Goal: Information Seeking & Learning: Learn about a topic

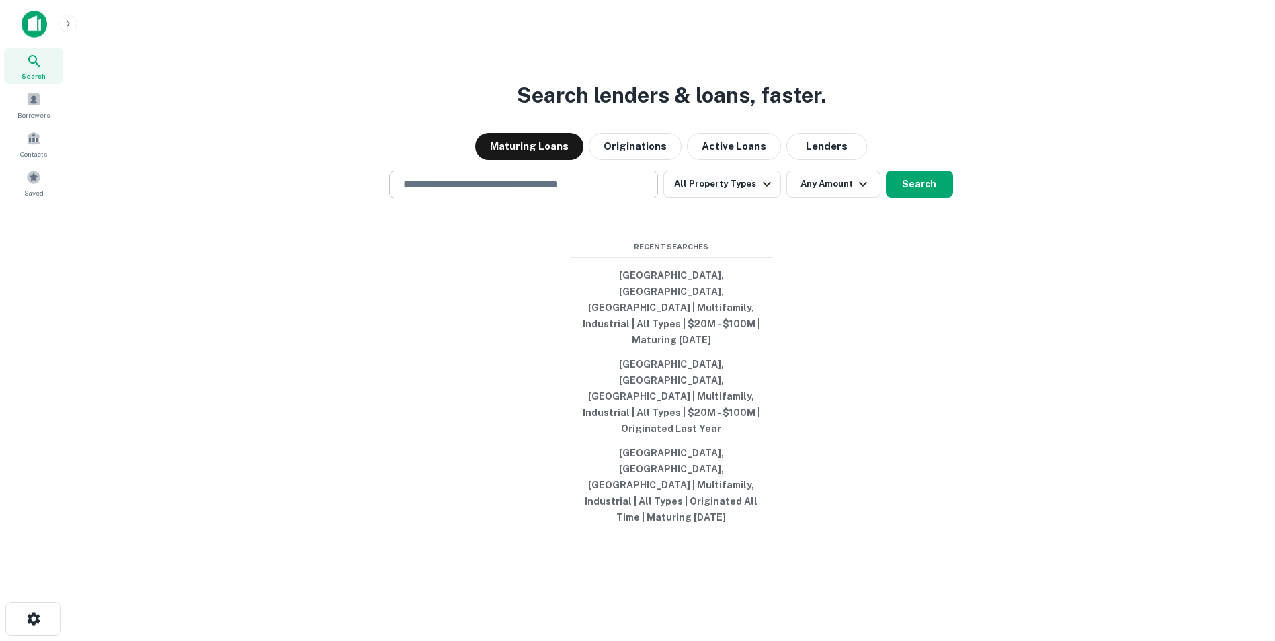
click at [489, 192] on input "text" at bounding box center [523, 184] width 257 height 15
click at [961, 314] on div "Search lenders & loans, faster. Maturing Loans Originations Active Loans Lender…" at bounding box center [671, 352] width 1187 height 641
click at [472, 192] on input "******" at bounding box center [513, 184] width 237 height 15
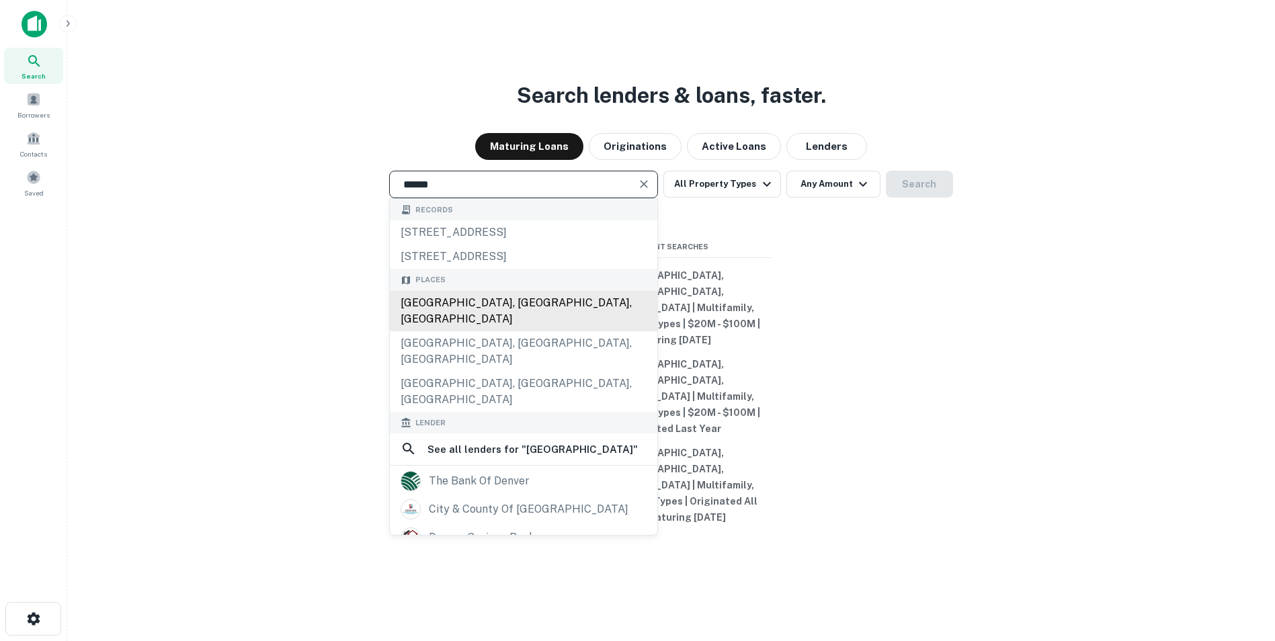
click at [465, 331] on div "[GEOGRAPHIC_DATA], [GEOGRAPHIC_DATA], [GEOGRAPHIC_DATA]" at bounding box center [524, 311] width 268 height 40
type input "**********"
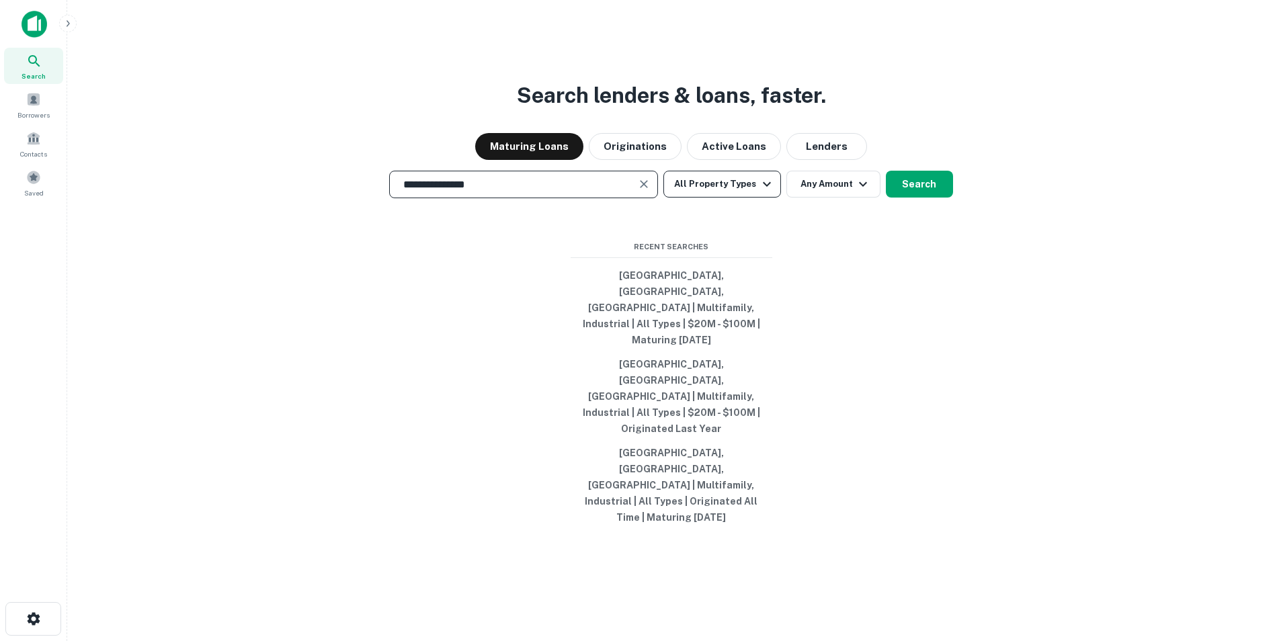
click at [748, 198] on button "All Property Types" at bounding box center [722, 184] width 117 height 27
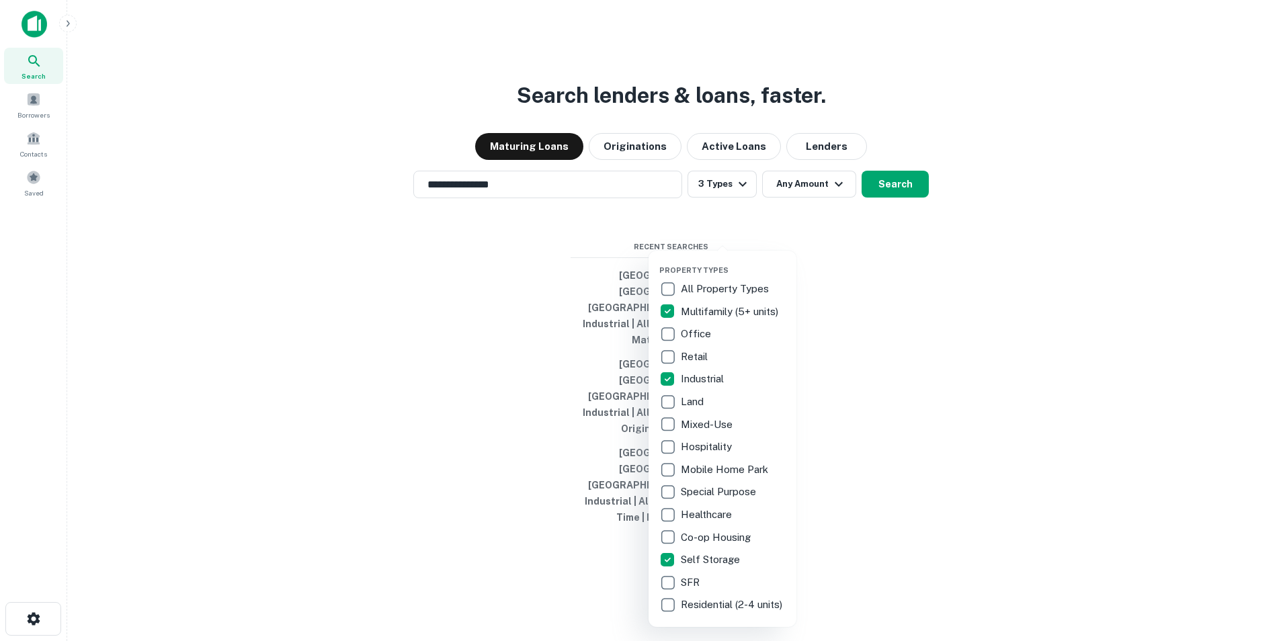
click at [807, 237] on div at bounding box center [642, 320] width 1285 height 641
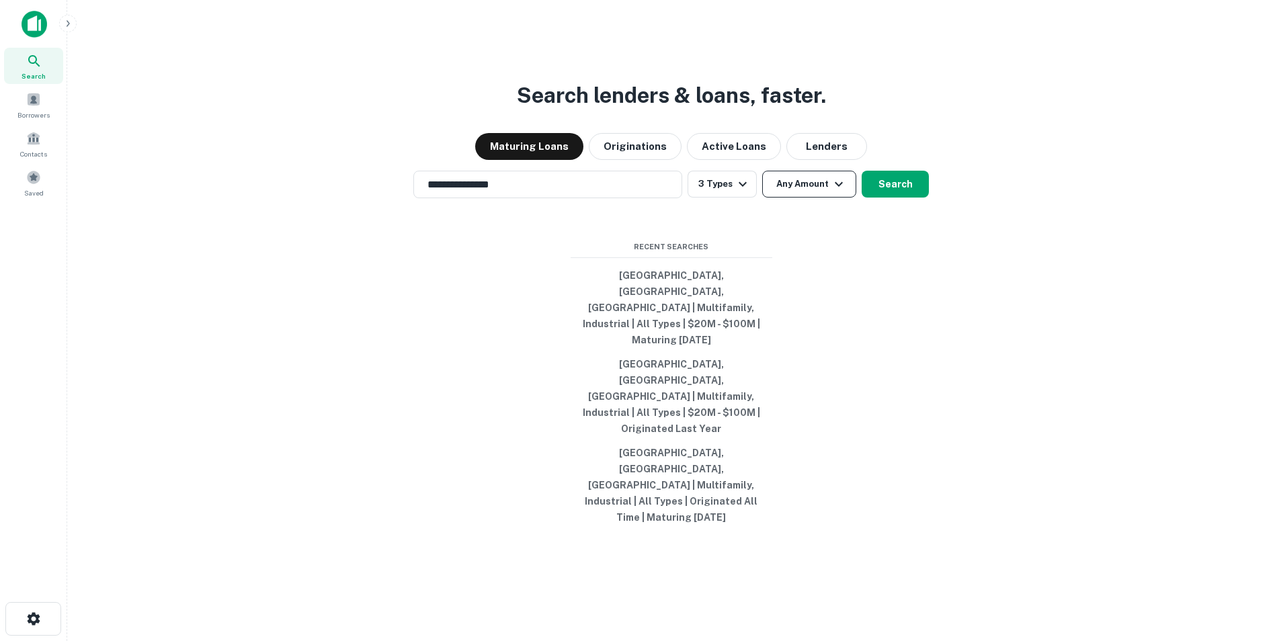
click at [818, 198] on button "Any Amount" at bounding box center [809, 184] width 94 height 27
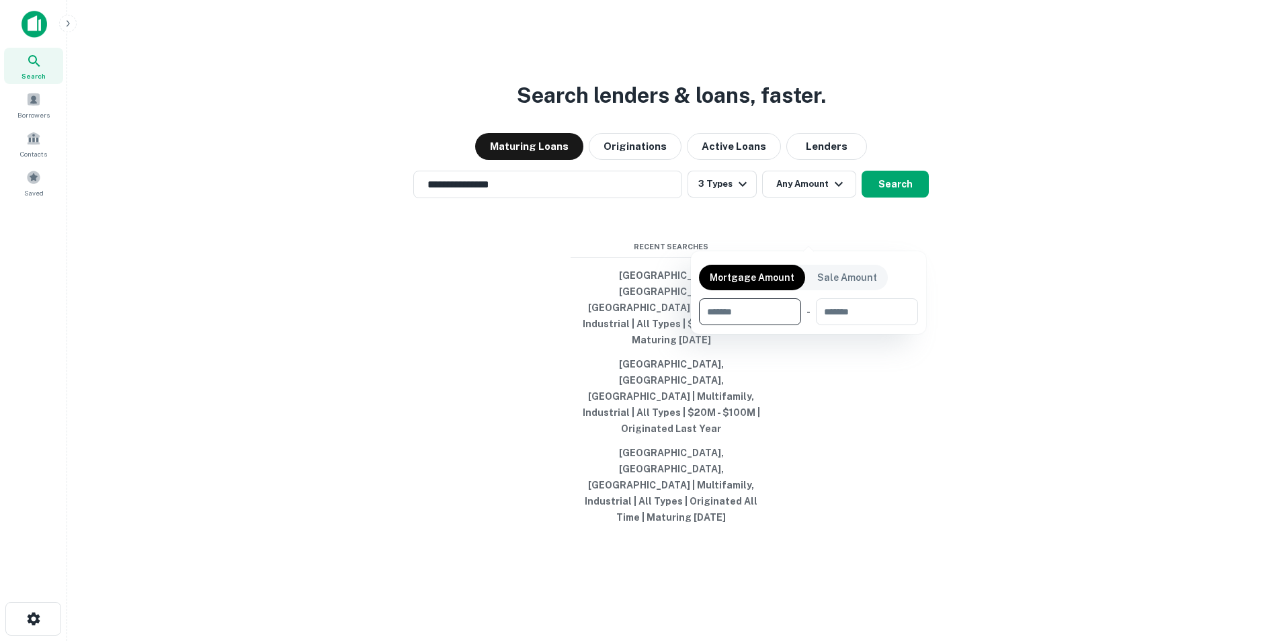
click at [769, 303] on input "number" at bounding box center [745, 311] width 93 height 27
type input "********"
click at [882, 307] on input "number" at bounding box center [867, 311] width 84 height 27
type input "*********"
click at [950, 297] on div at bounding box center [642, 320] width 1285 height 641
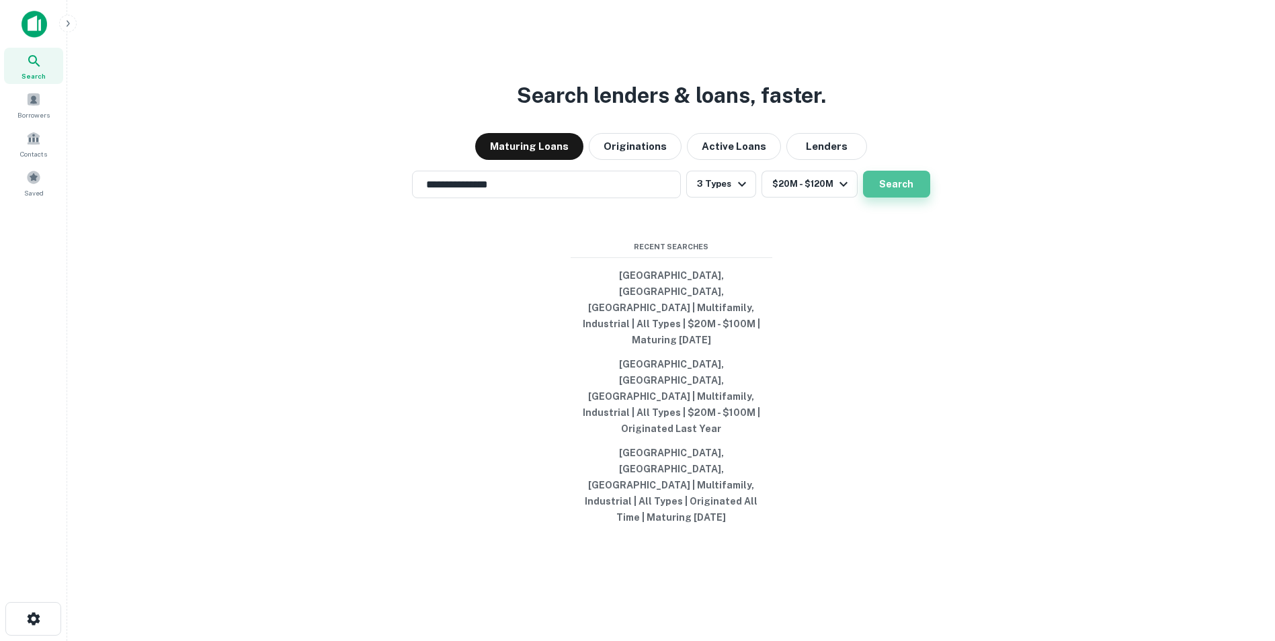
click at [920, 198] on button "Search" at bounding box center [896, 184] width 67 height 27
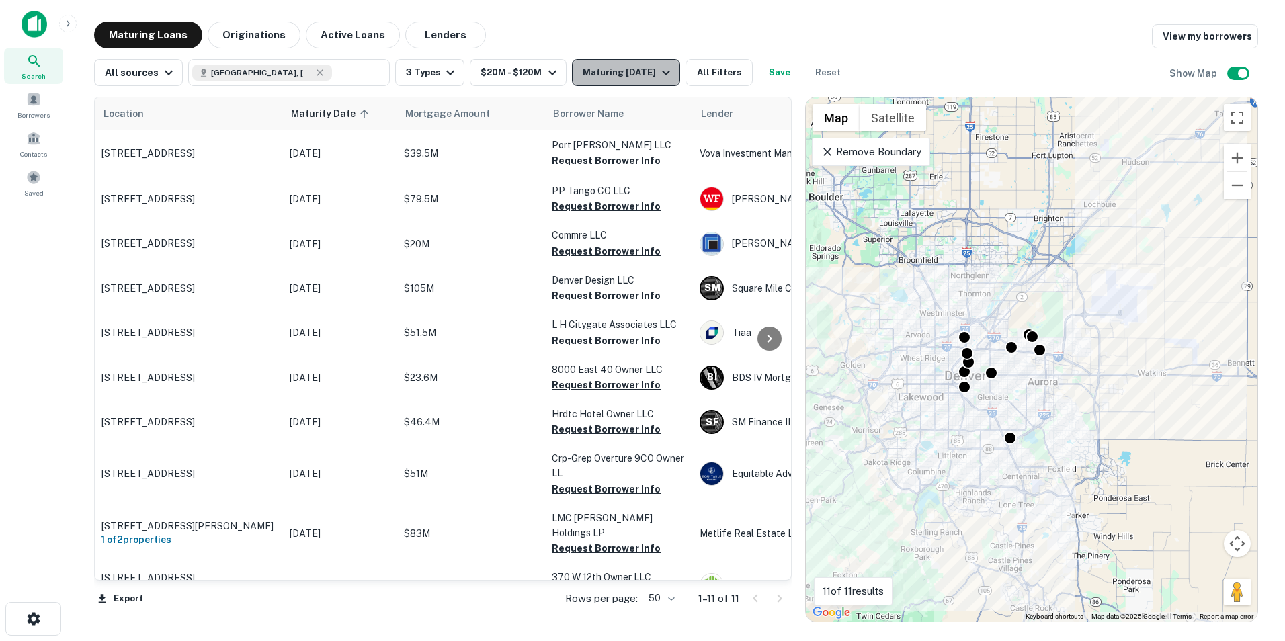
click at [652, 73] on div "Maturing [DATE]" at bounding box center [628, 73] width 91 height 16
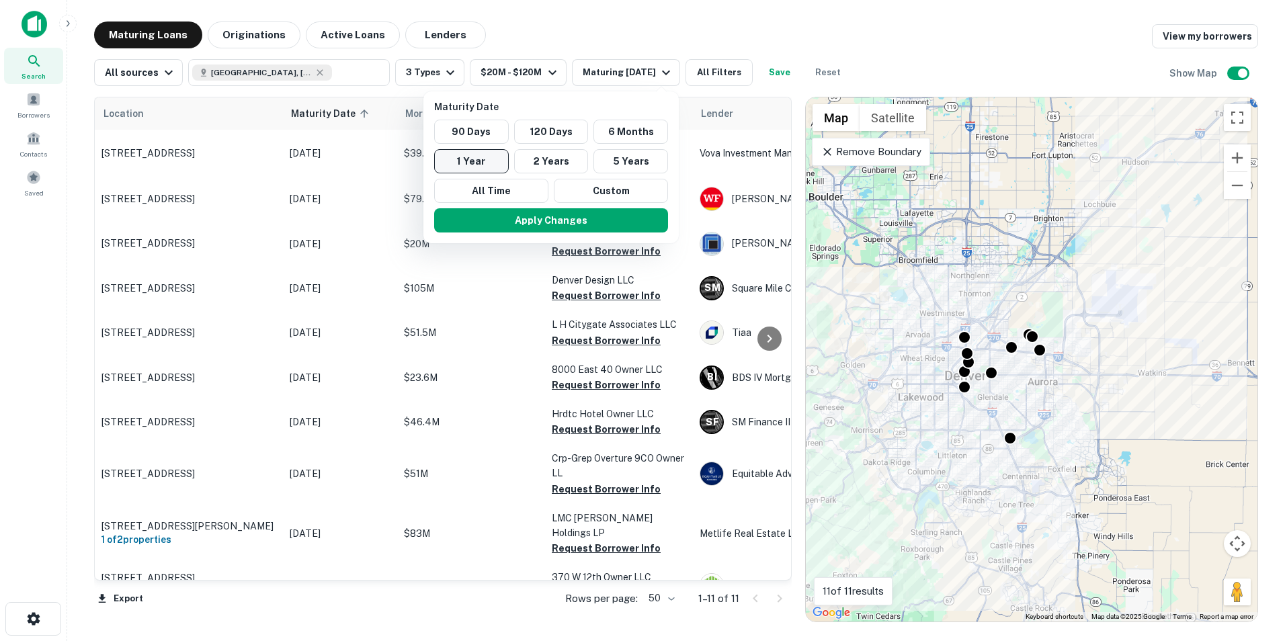
click at [481, 163] on button "1 Year" at bounding box center [471, 161] width 75 height 24
click at [594, 227] on button "Apply Changes" at bounding box center [551, 220] width 234 height 24
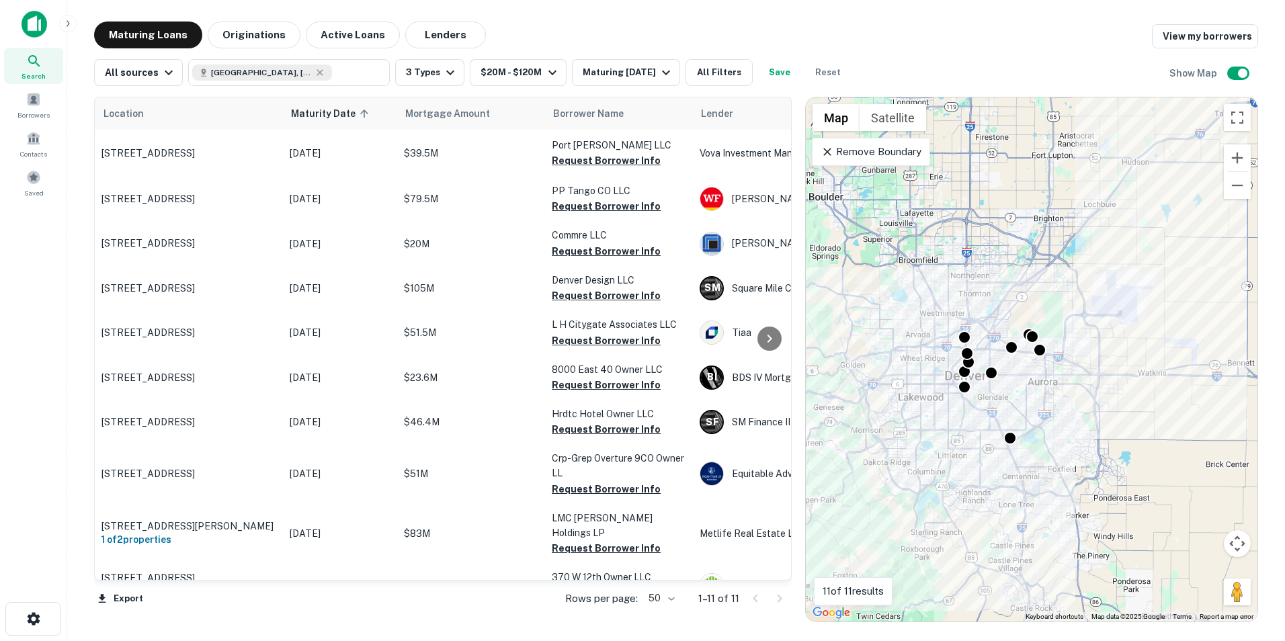
click at [825, 58] on div "All sources [GEOGRAPHIC_DATA], [GEOGRAPHIC_DATA], [GEOGRAPHIC_DATA] ​ 3 Types $…" at bounding box center [676, 67] width 1164 height 38
click at [924, 45] on div "Maturing Loans Originations Active Loans Lenders View my borrowers" at bounding box center [676, 35] width 1164 height 27
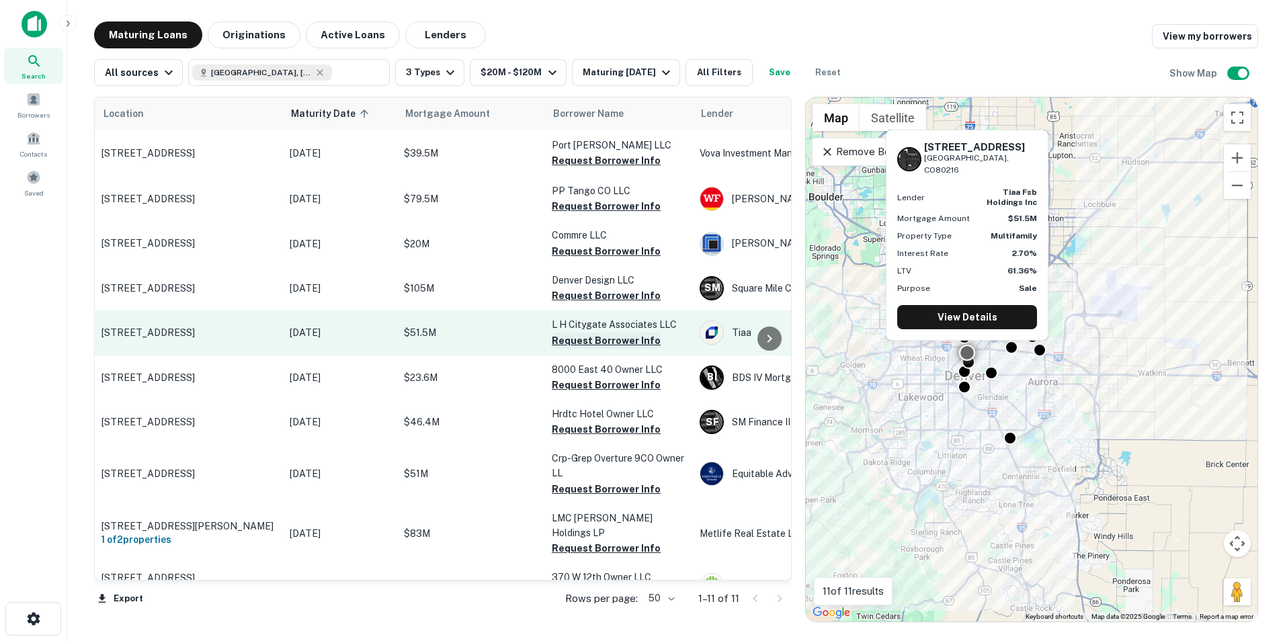
click at [631, 339] on button "Request Borrower Info" at bounding box center [606, 341] width 109 height 16
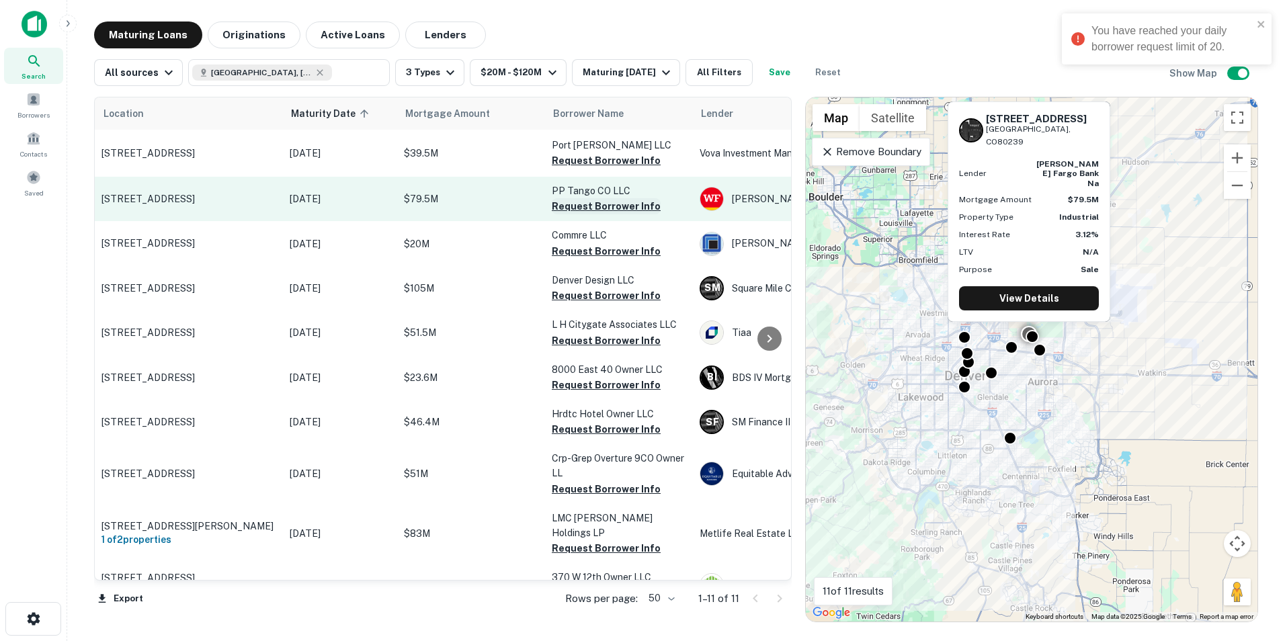
click at [625, 202] on button "Request Borrower Info" at bounding box center [606, 206] width 109 height 16
click at [213, 202] on p "[STREET_ADDRESS]" at bounding box center [189, 199] width 175 height 12
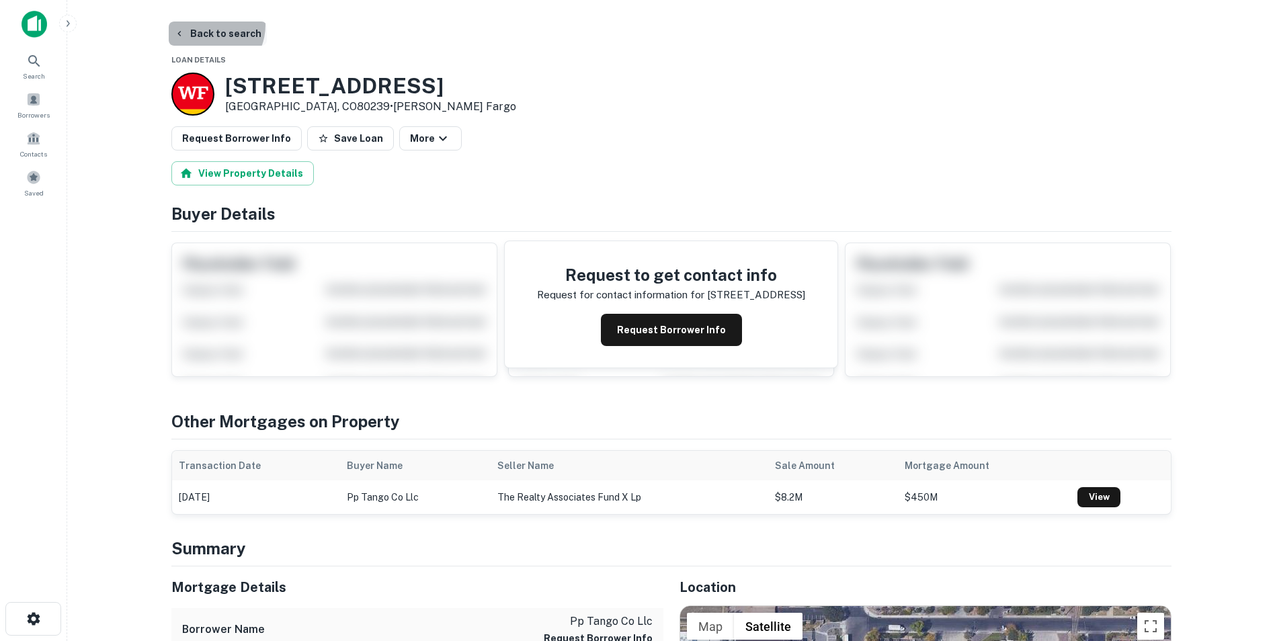
click at [206, 25] on button "Back to search" at bounding box center [218, 34] width 98 height 24
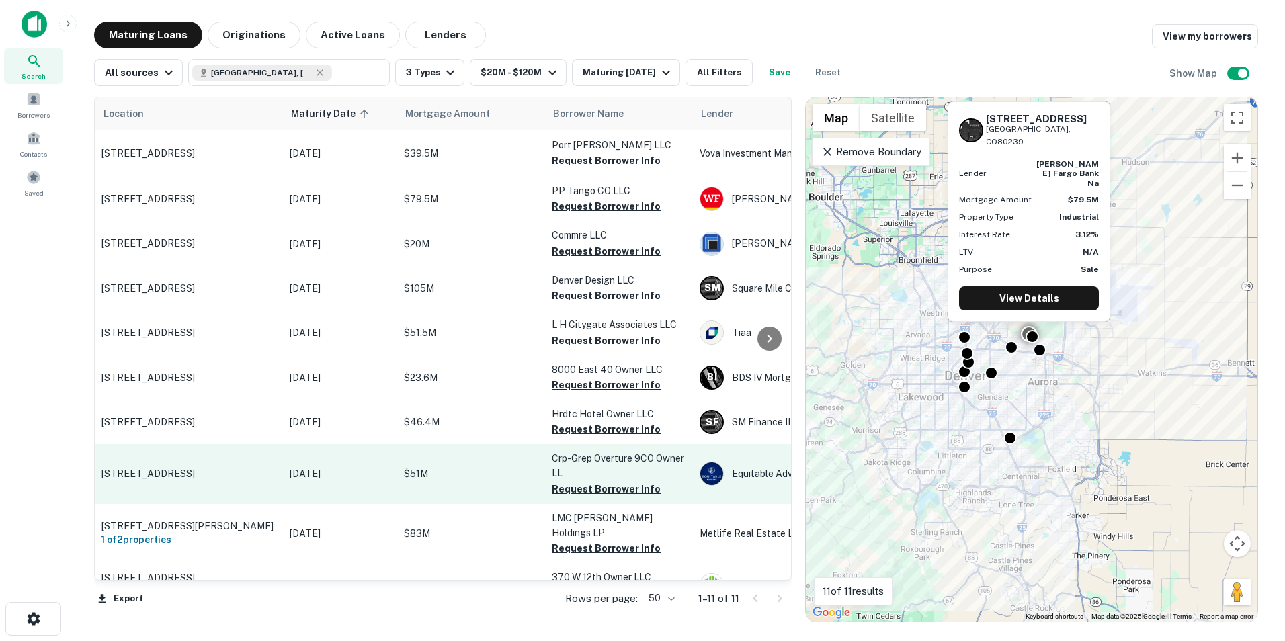
click at [564, 480] on p "Crp-grep Overture 9CO Owner LL" at bounding box center [619, 466] width 134 height 30
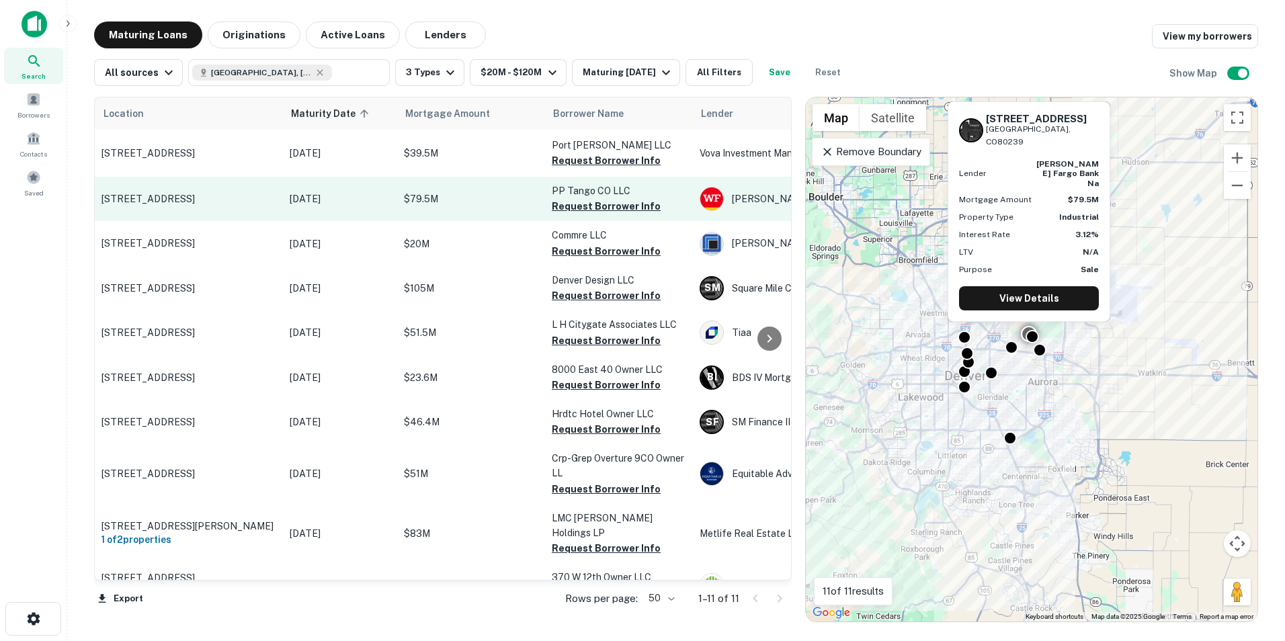
click at [194, 198] on p "[STREET_ADDRESS]" at bounding box center [189, 199] width 175 height 12
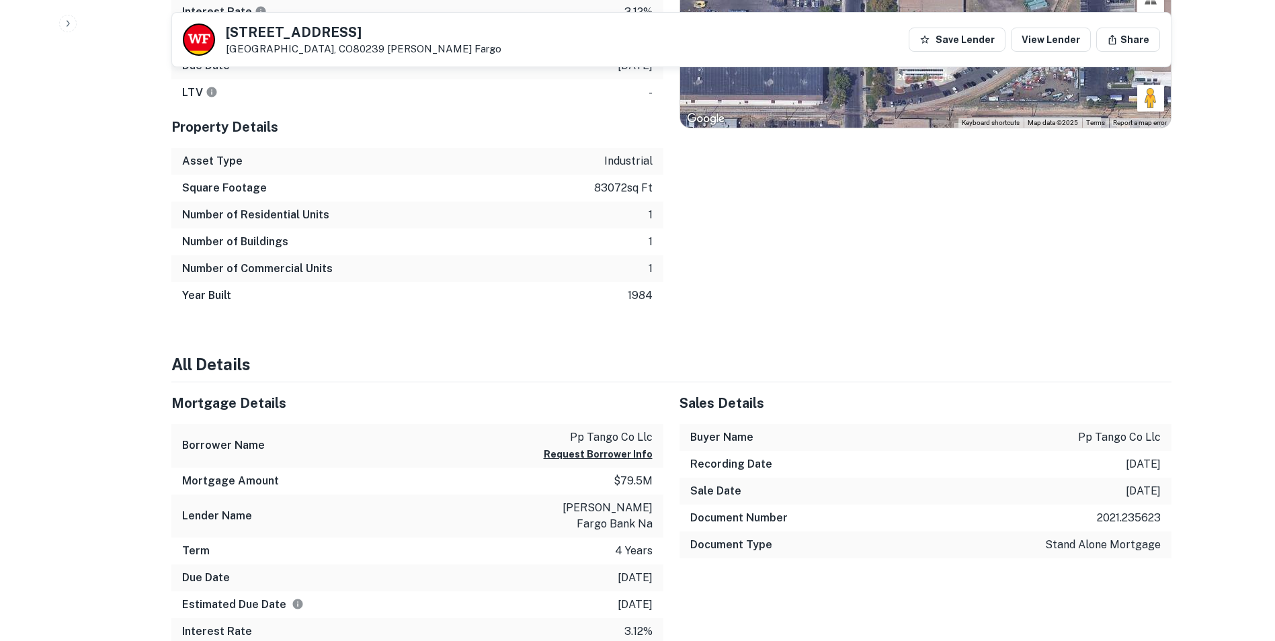
scroll to position [538, 0]
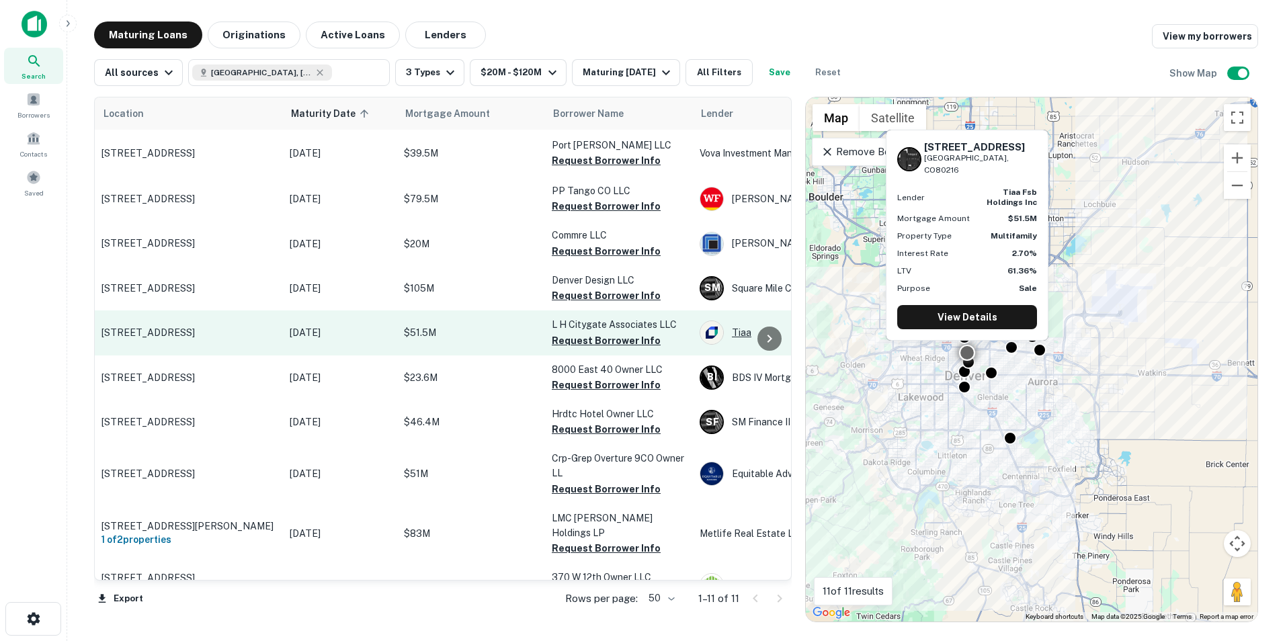
click at [742, 337] on div "Tiaa" at bounding box center [801, 333] width 202 height 24
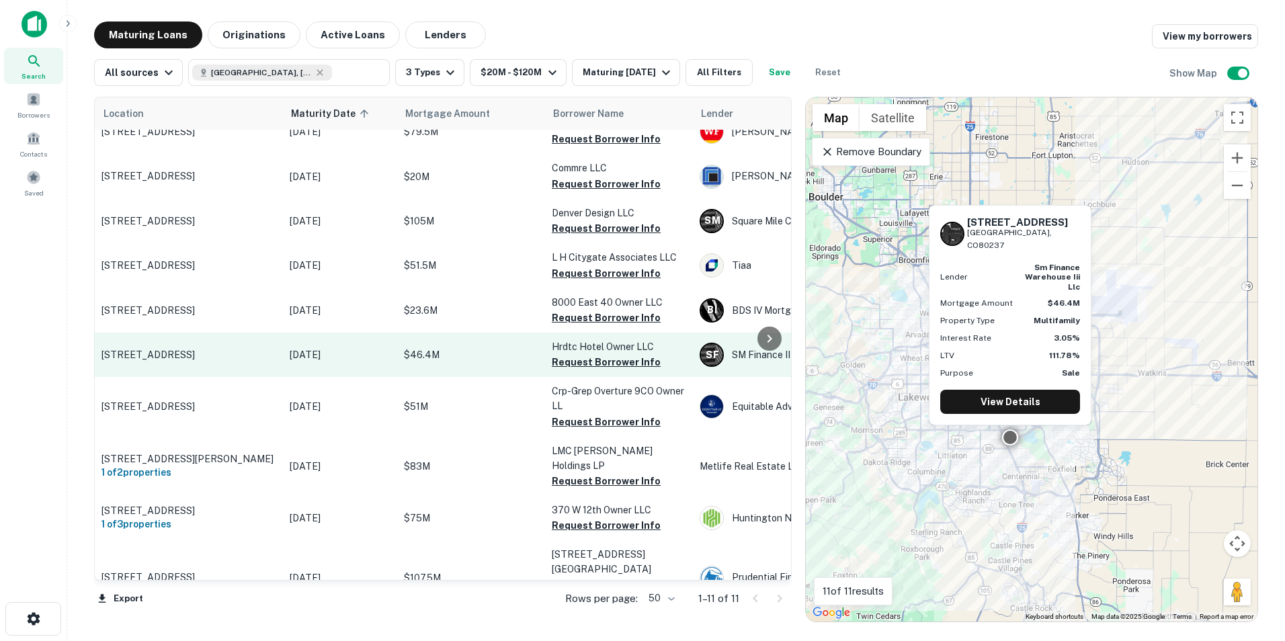
scroll to position [85, 0]
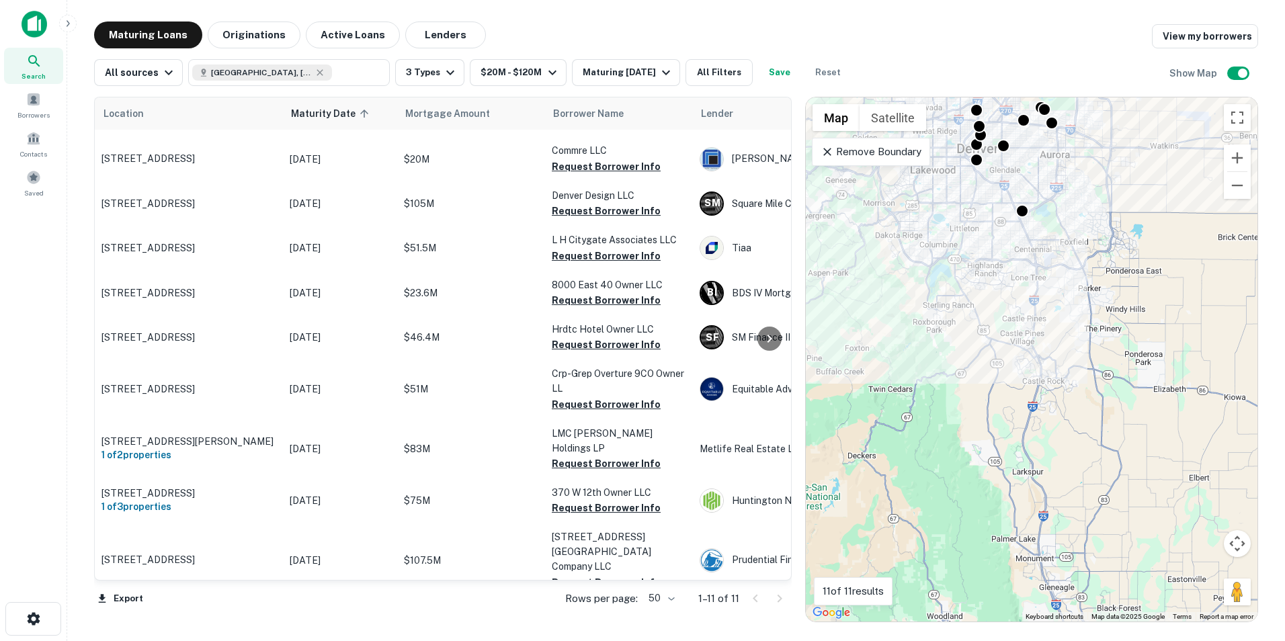
drag, startPoint x: 1035, startPoint y: 546, endPoint x: 1049, endPoint y: 311, distance: 235.7
click at [1049, 311] on div "To activate drag with keyboard, press Alt + Enter. Once in keyboard drag state,…" at bounding box center [1032, 359] width 452 height 524
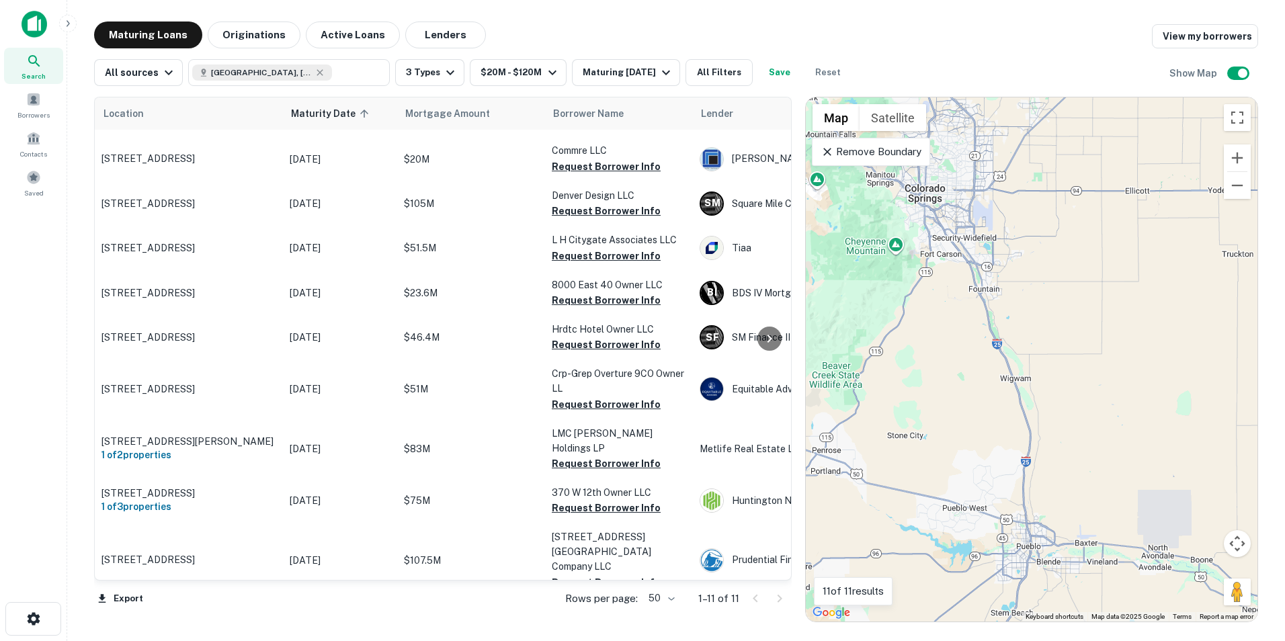
drag, startPoint x: 1070, startPoint y: 571, endPoint x: 935, endPoint y: 46, distance: 542.7
click at [935, 46] on div "Maturing Loans Originations Active Loans Lenders View my borrowers All sources …" at bounding box center [676, 322] width 1164 height 601
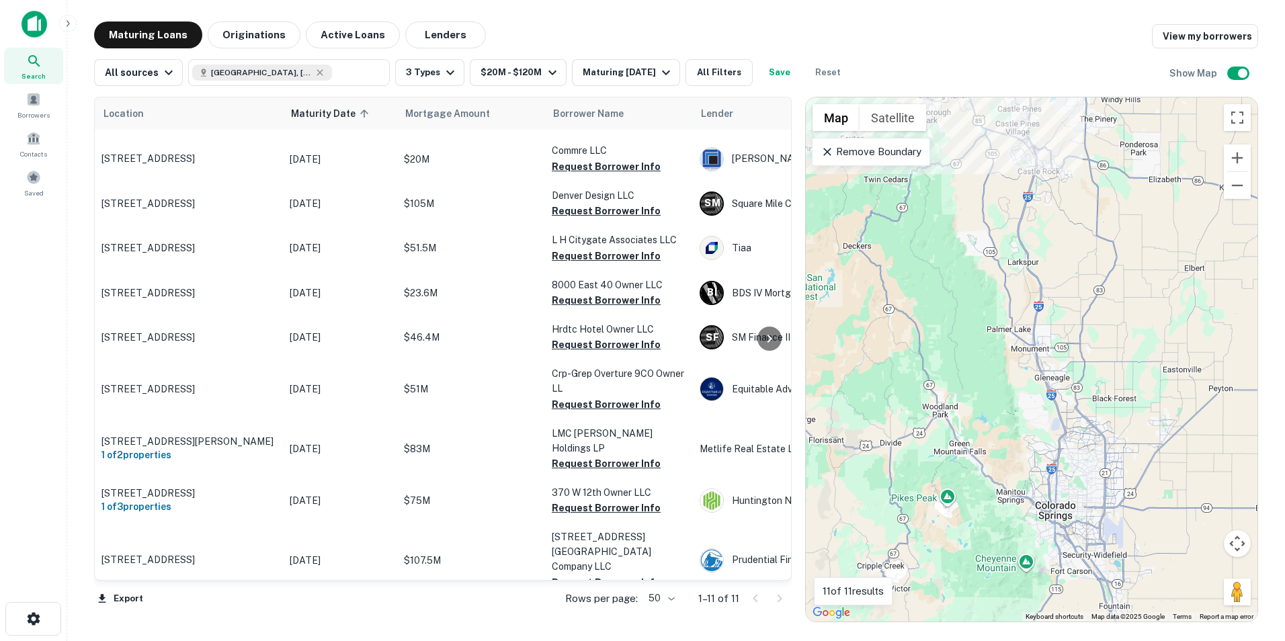
drag, startPoint x: 975, startPoint y: 262, endPoint x: 1114, endPoint y: 596, distance: 361.7
click at [1114, 596] on div "To activate drag with keyboard, press Alt + Enter. Once in keyboard drag state,…" at bounding box center [1032, 359] width 452 height 524
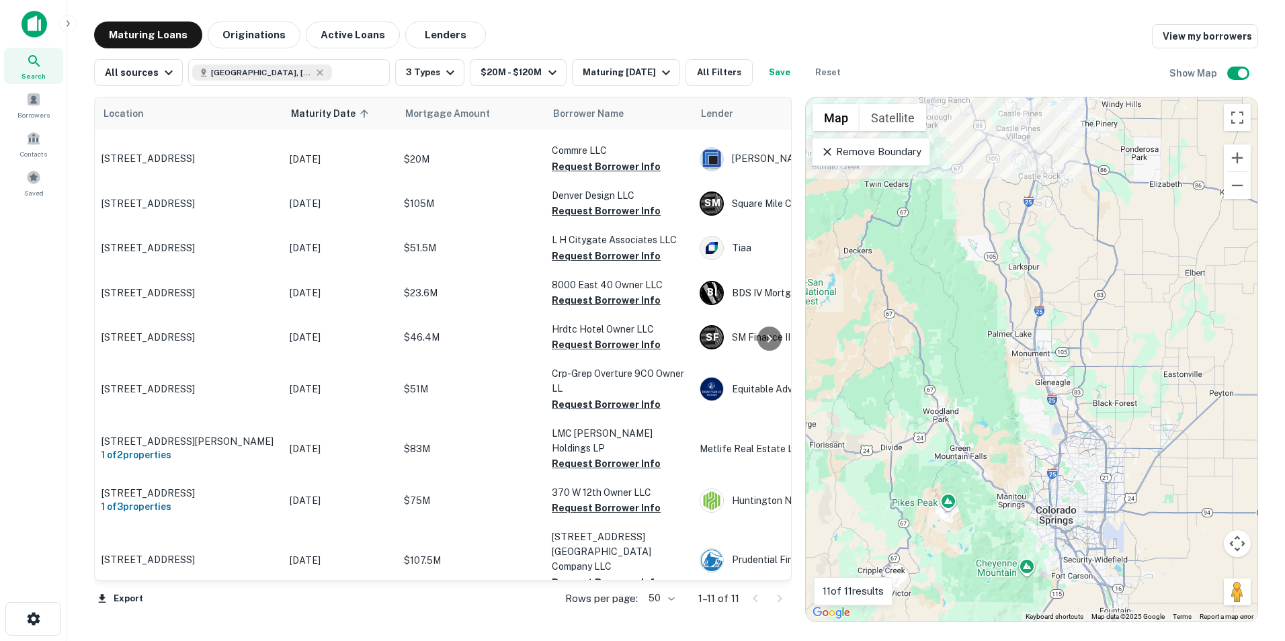
drag, startPoint x: 982, startPoint y: 140, endPoint x: 984, endPoint y: 147, distance: 7.7
click at [984, 147] on div "To activate drag with keyboard, press Alt + Enter. Once in keyboard drag state,…" at bounding box center [1032, 359] width 452 height 524
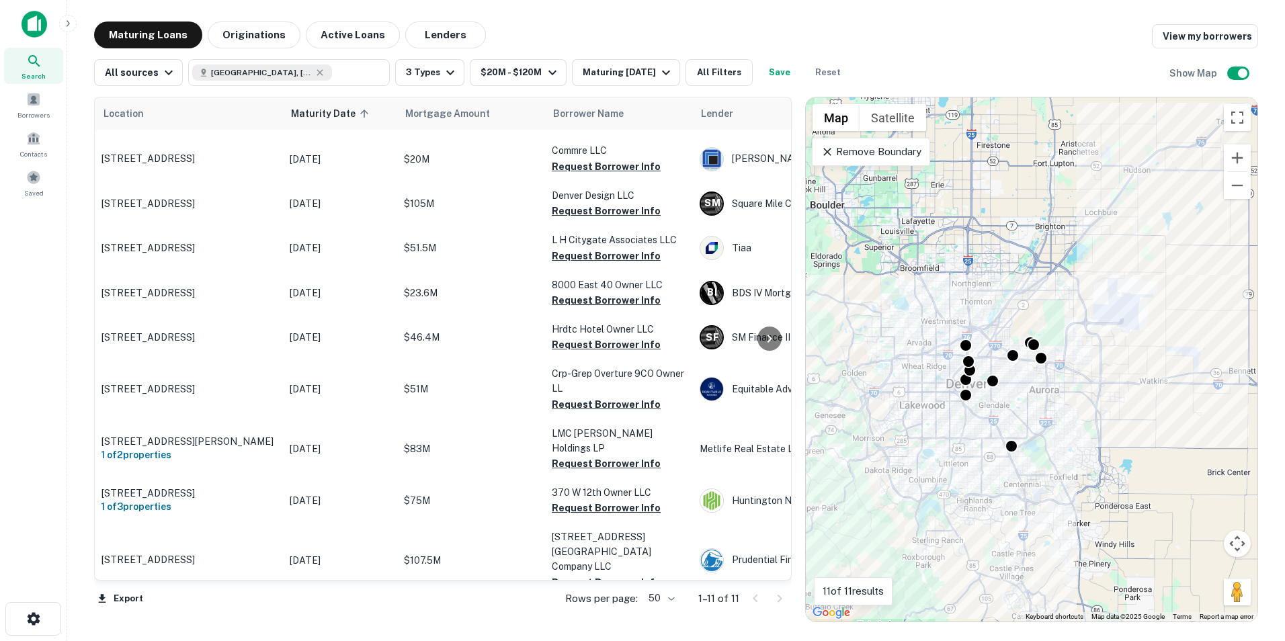
drag, startPoint x: 1029, startPoint y: 215, endPoint x: 1023, endPoint y: 653, distance: 437.7
click at [1023, 641] on html "Search Borrowers Contacts Saved Maturing Loans Originations Active Loans Lender…" at bounding box center [642, 320] width 1285 height 641
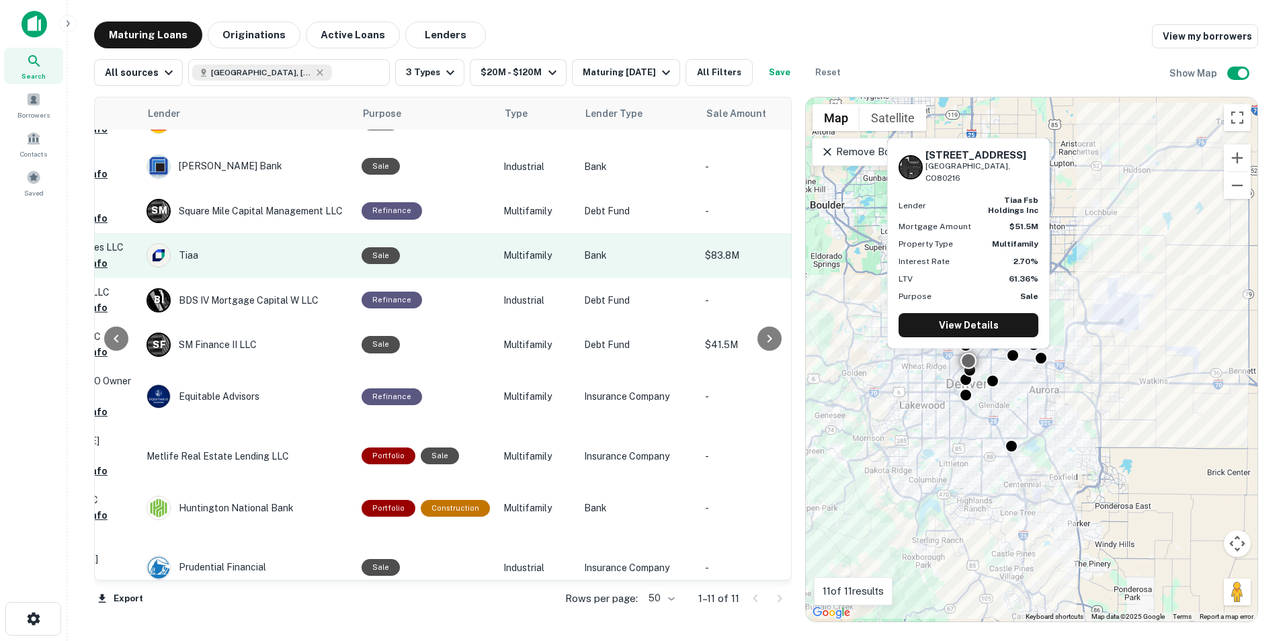
scroll to position [85, 553]
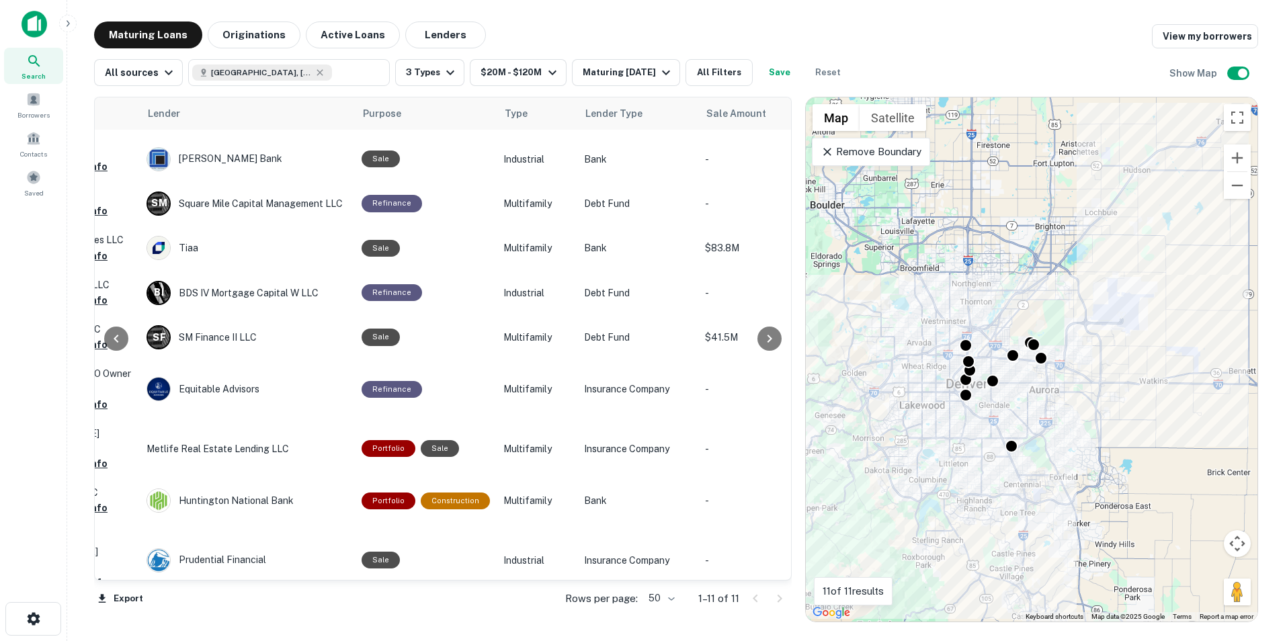
click at [1008, 45] on div "Maturing Loans Originations Active Loans Lenders View my borrowers" at bounding box center [676, 35] width 1164 height 27
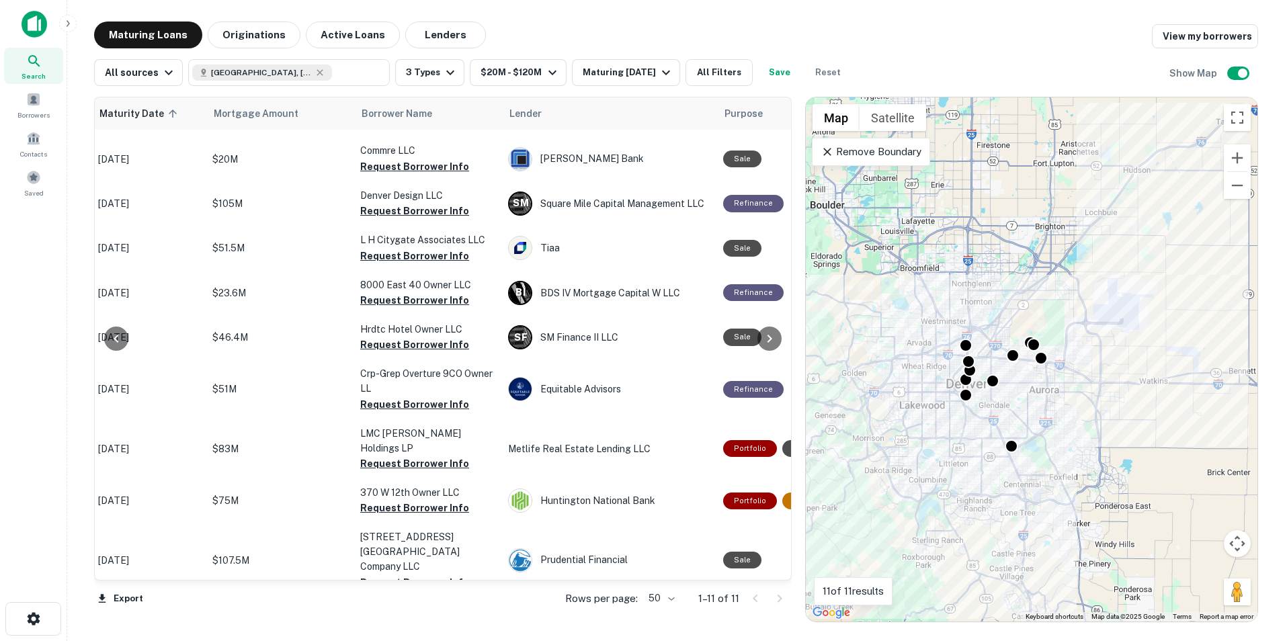
scroll to position [85, 0]
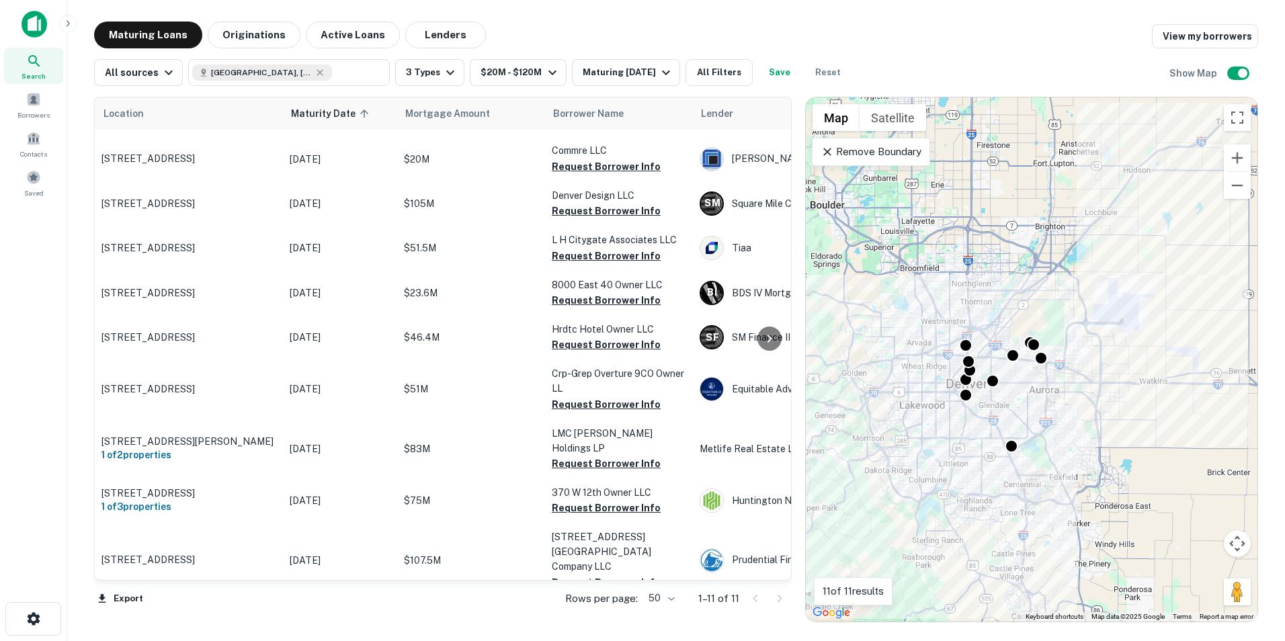
click at [1017, 42] on div "Maturing Loans Originations Active Loans Lenders View my borrowers" at bounding box center [676, 35] width 1164 height 27
click at [1030, 33] on div "Maturing Loans Originations Active Loans Lenders View my borrowers" at bounding box center [676, 35] width 1164 height 27
click at [973, 42] on div "Maturing Loans Originations Active Loans Lenders View my borrowers" at bounding box center [676, 35] width 1164 height 27
